Goal: Transaction & Acquisition: Purchase product/service

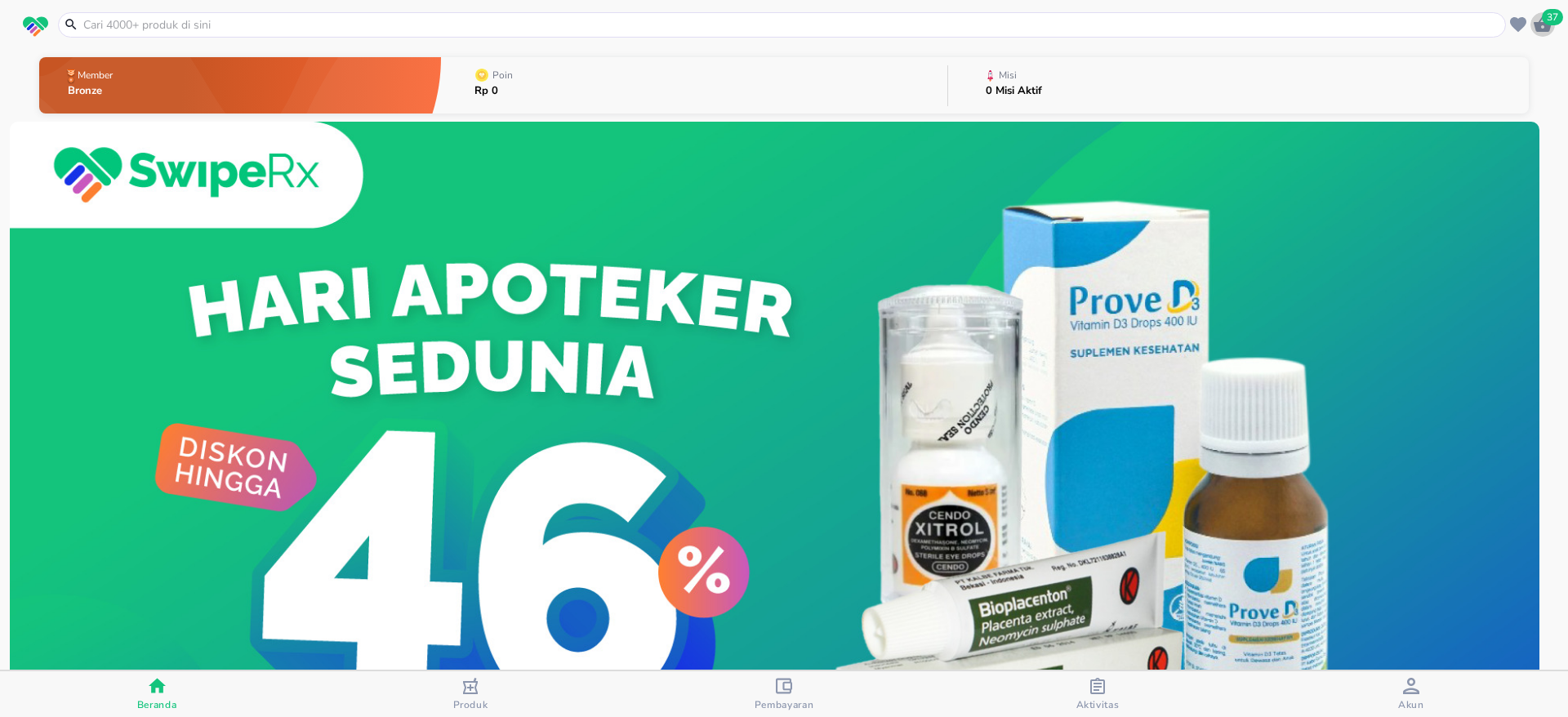
click at [1545, 18] on span "37" at bounding box center [1552, 18] width 21 height 17
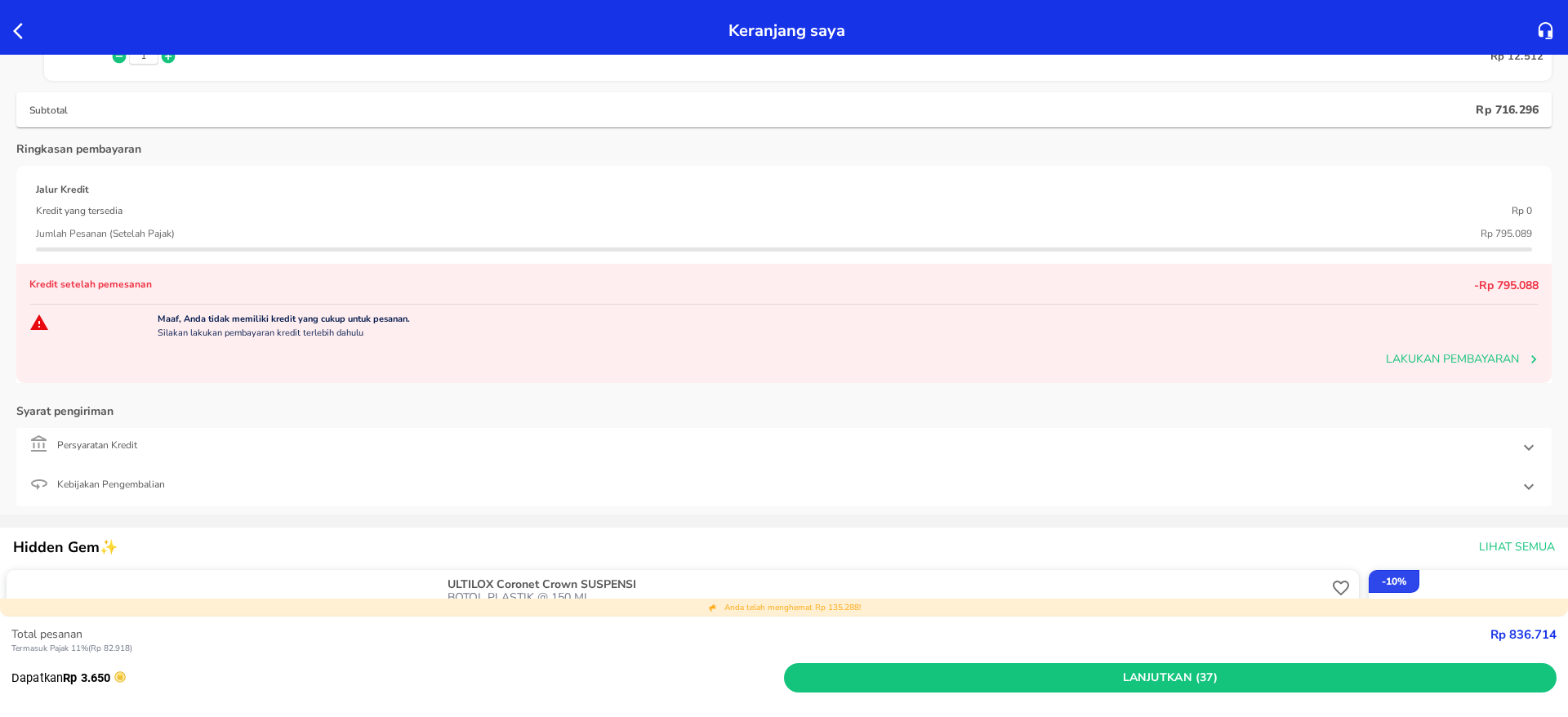
scroll to position [1672, 0]
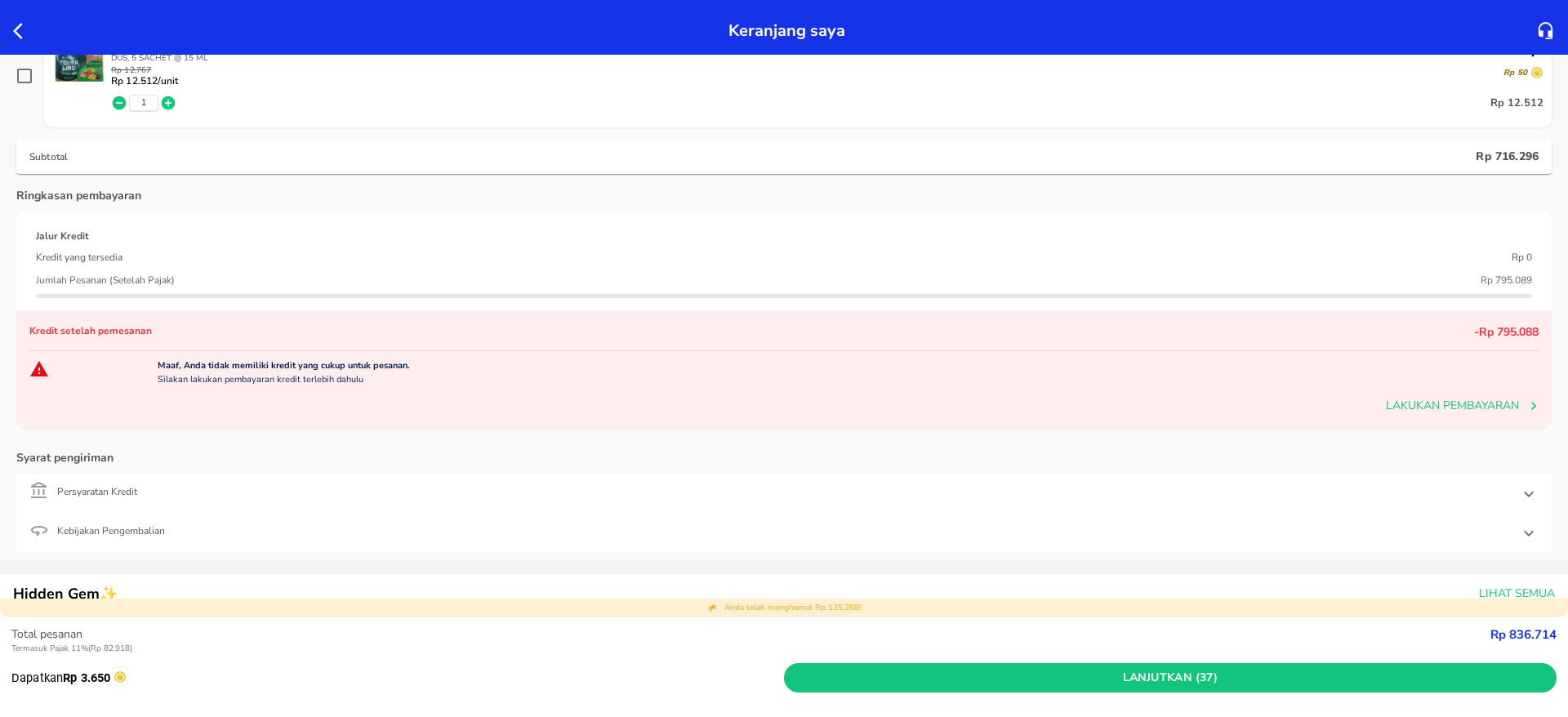
click at [1447, 638] on p "Total pesanan" at bounding box center [751, 634] width 1479 height 18
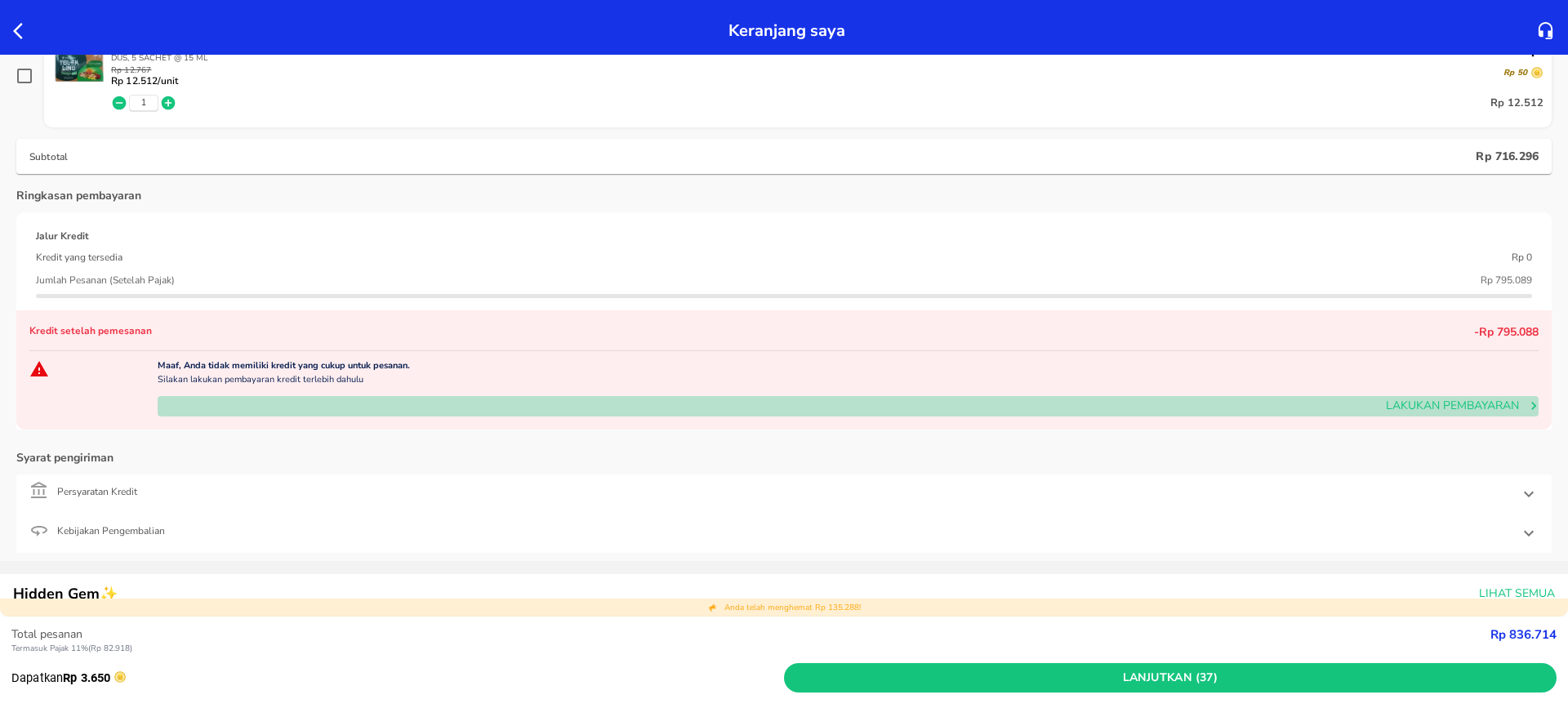
click at [1504, 399] on span "Lakukan pembayaran" at bounding box center [848, 406] width 1381 height 20
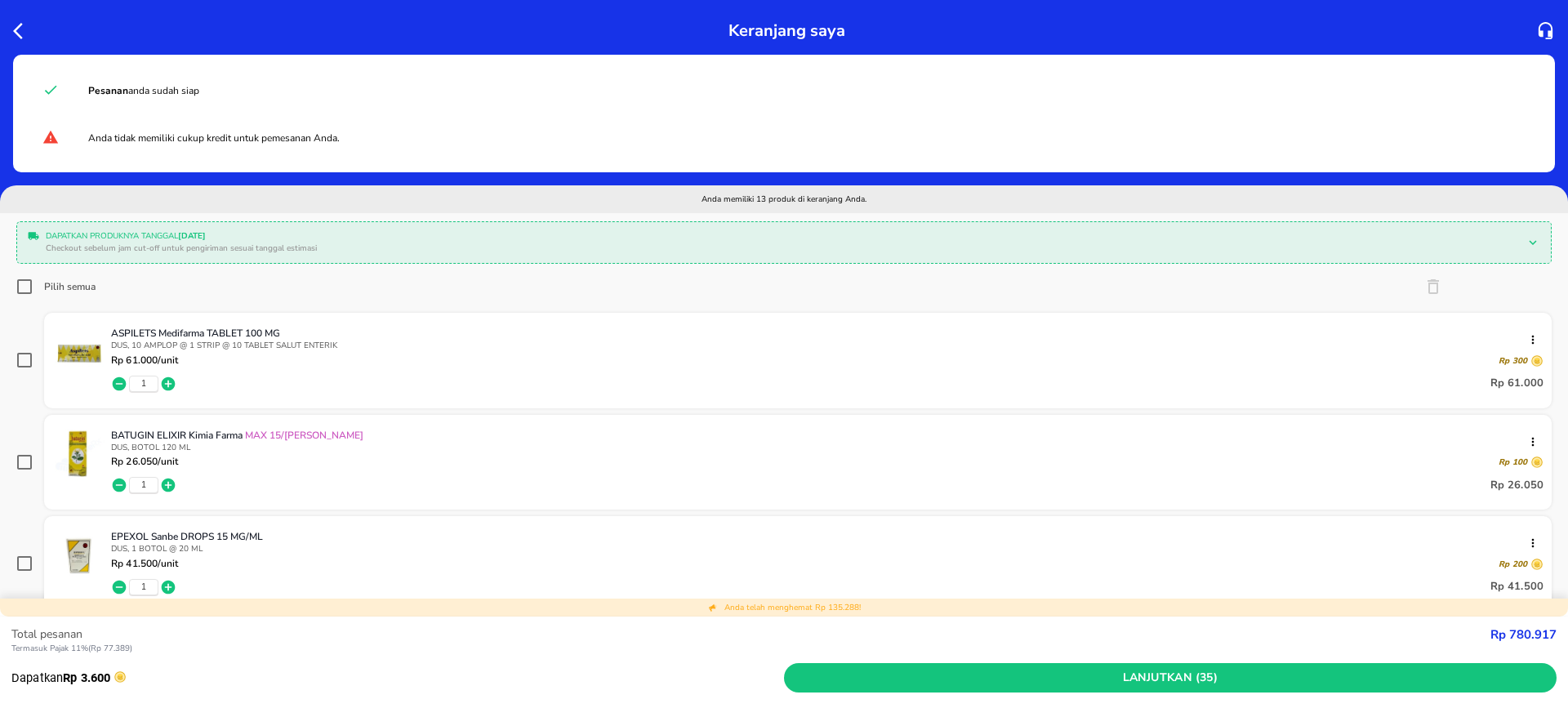
click at [12, 32] on div at bounding box center [25, 30] width 30 height 26
click at [14, 25] on icon "button" at bounding box center [23, 31] width 20 height 20
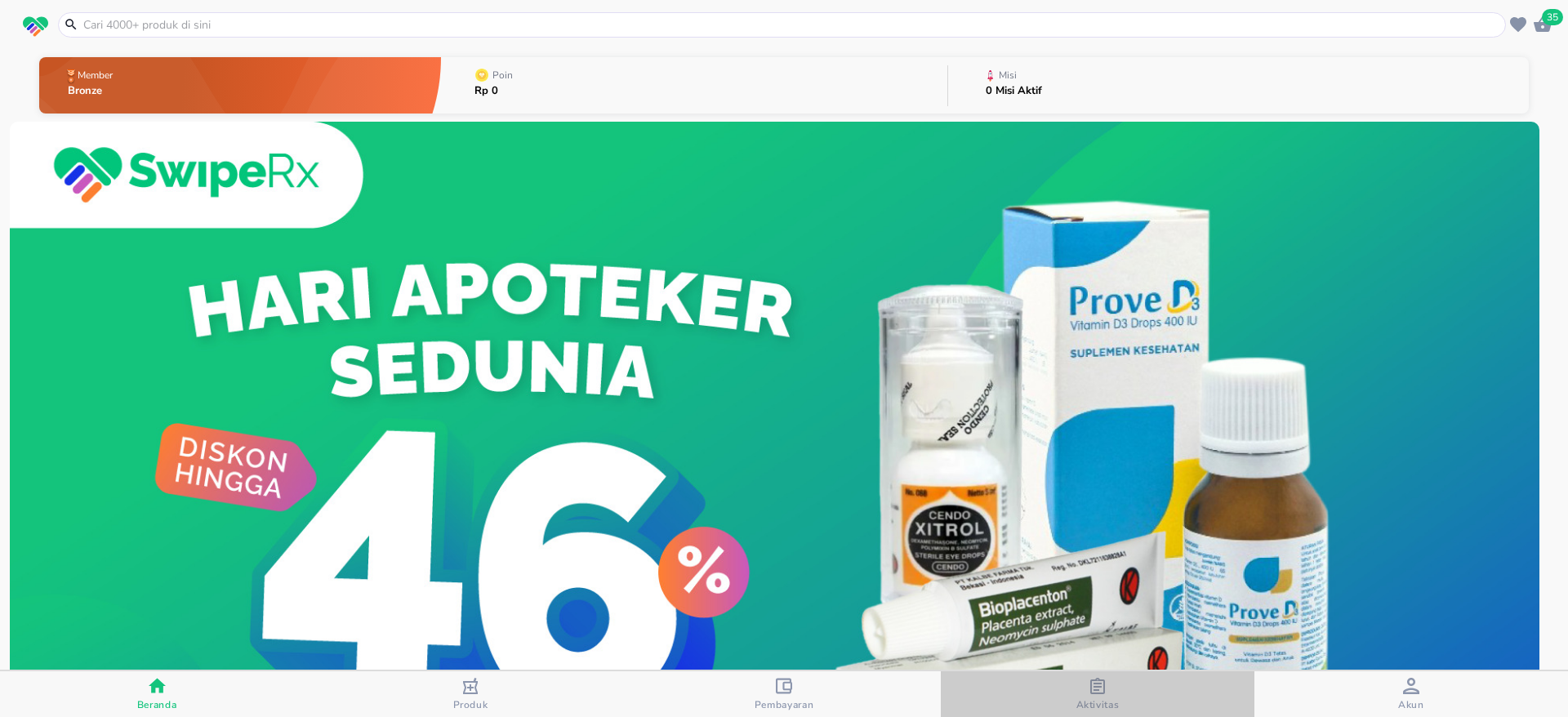
click at [1105, 688] on icon "button" at bounding box center [1098, 686] width 17 height 17
click at [1539, 24] on icon "button" at bounding box center [1543, 24] width 18 height 16
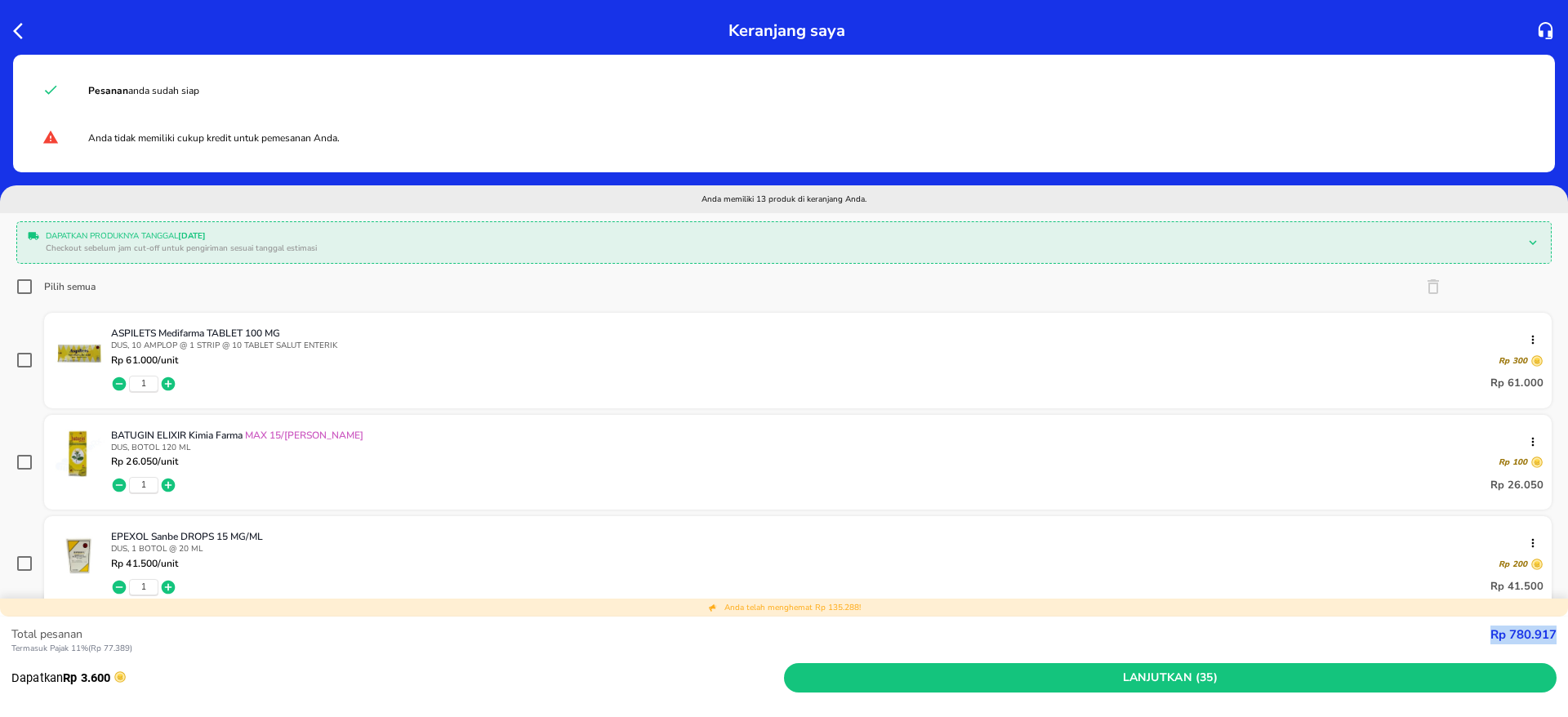
drag, startPoint x: 1490, startPoint y: 639, endPoint x: 1558, endPoint y: 644, distance: 68.2
click at [1558, 644] on div "Total pesanan Termasuk Pajak 11% ( Rp 77.389 ) Rp 780.917 Dapatkan Rp 3.600 Lan…" at bounding box center [784, 667] width 1568 height 101
copy strong "Rp 780.917"
click at [332, 8] on div "Keranjang saya" at bounding box center [784, 28] width 1568 height 55
click at [16, 24] on icon "button" at bounding box center [23, 31] width 20 height 20
